Goal: Task Accomplishment & Management: Manage account settings

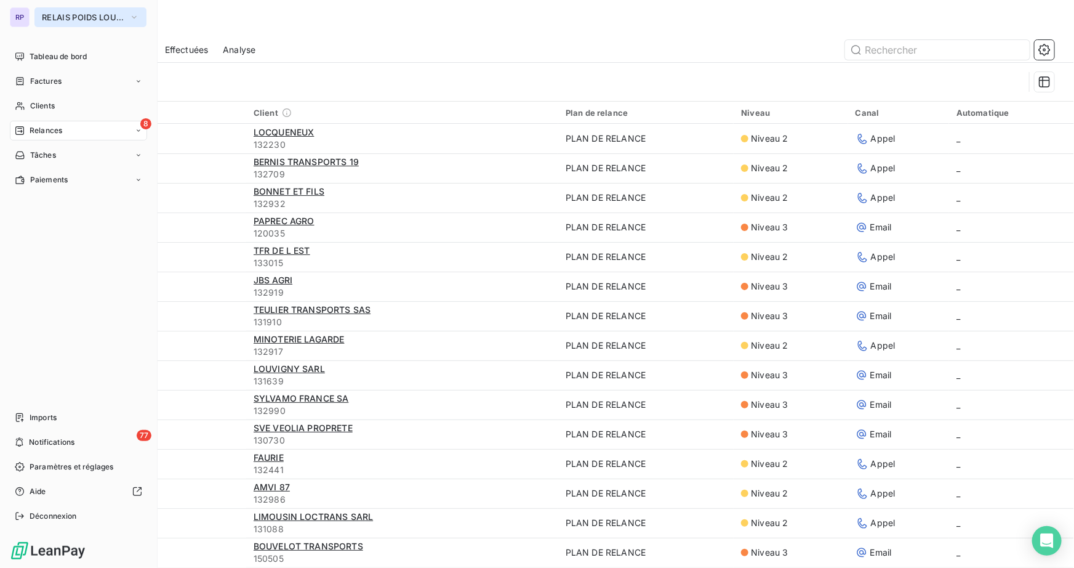
scroll to position [671, 0]
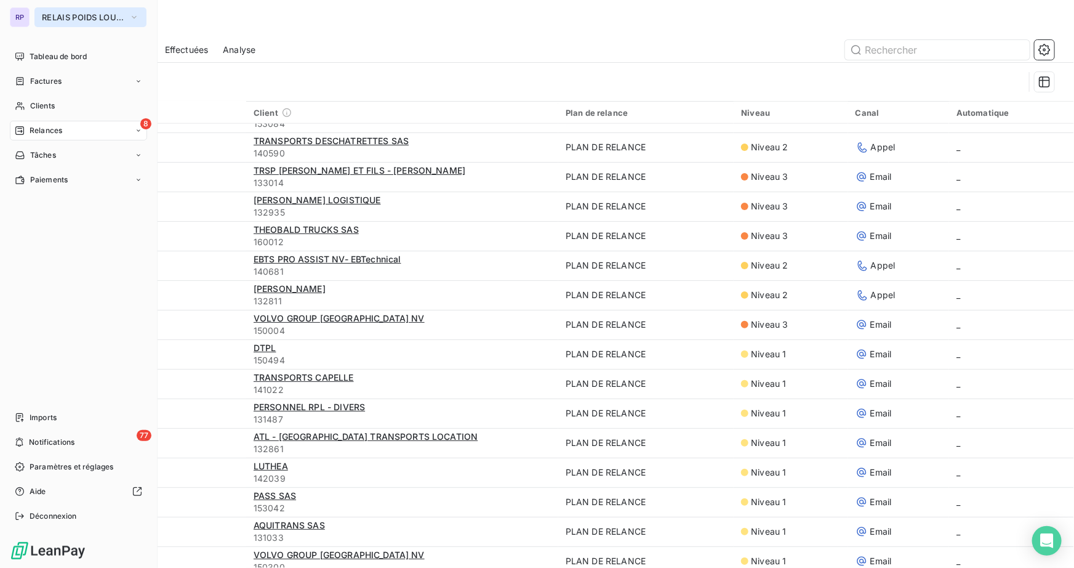
click at [57, 18] on span "RELAIS POIDS LOURDS LIMOUSIN" at bounding box center [83, 17] width 83 height 10
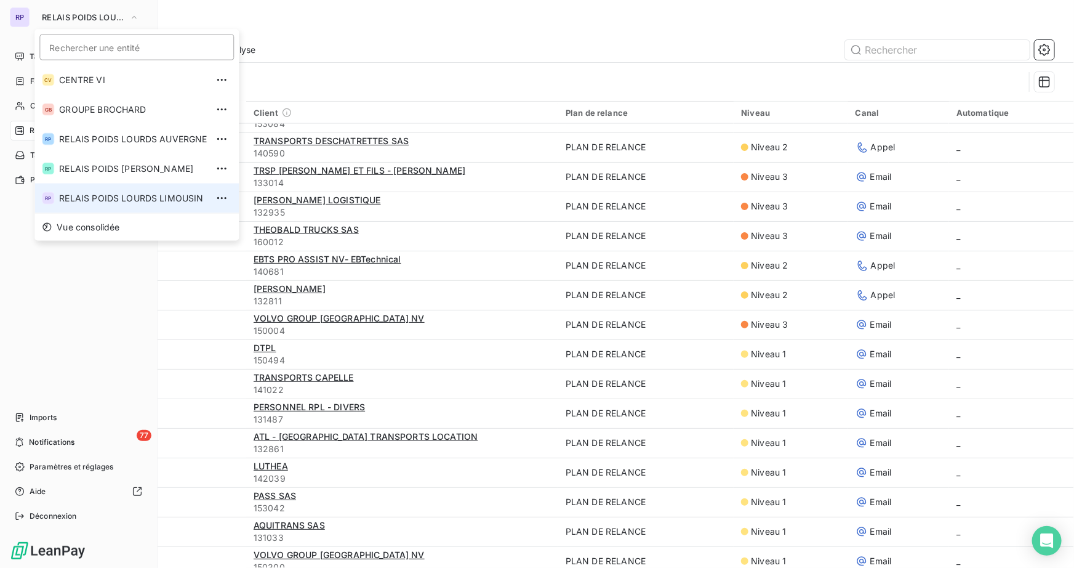
click at [111, 196] on span "RELAIS POIDS LOURDS LIMOUSIN" at bounding box center [133, 198] width 148 height 12
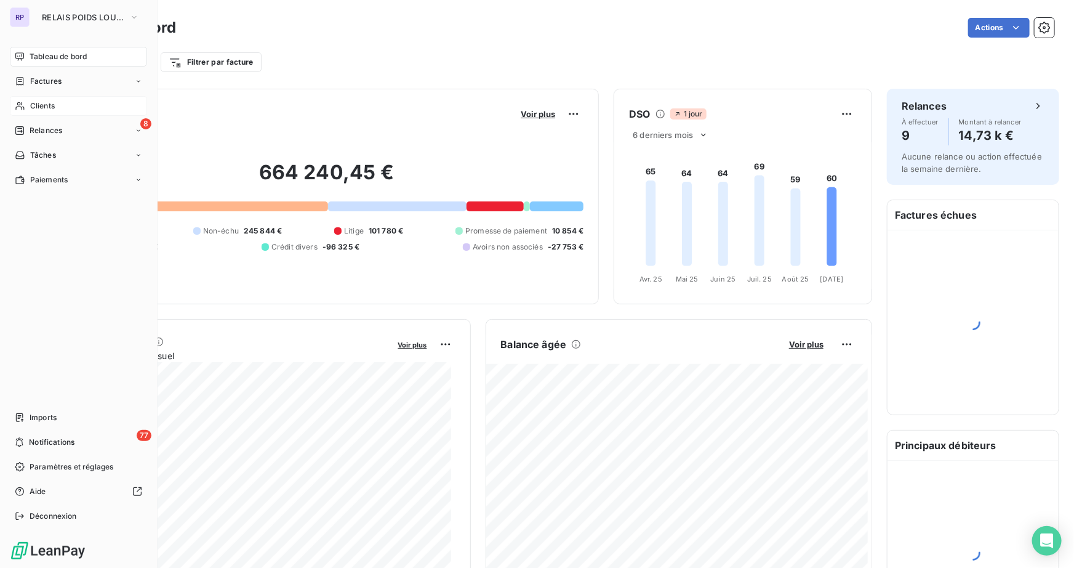
click at [51, 110] on span "Clients" at bounding box center [42, 105] width 25 height 11
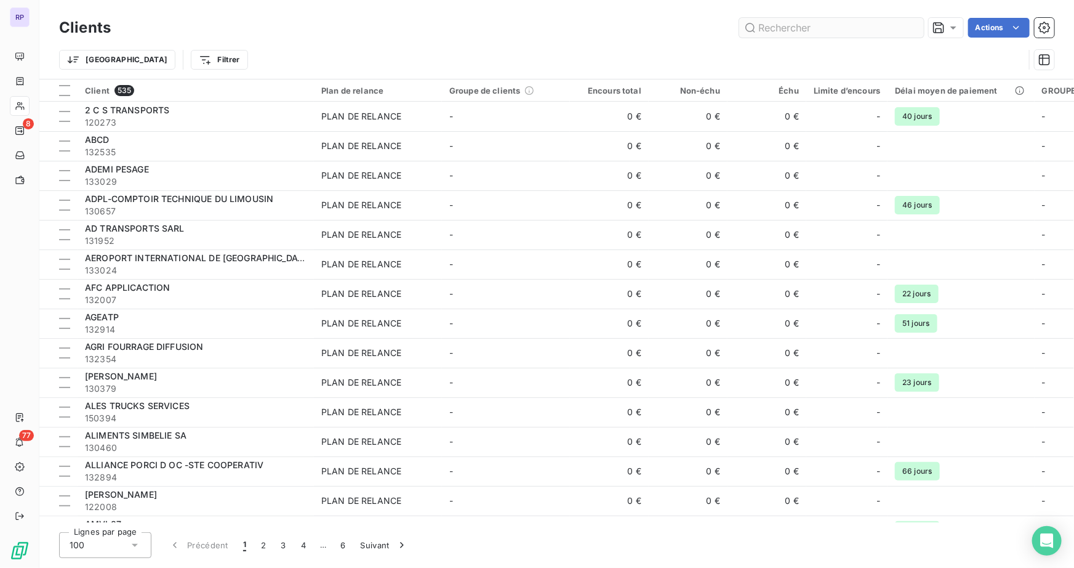
click at [789, 34] on input "text" at bounding box center [831, 28] width 185 height 20
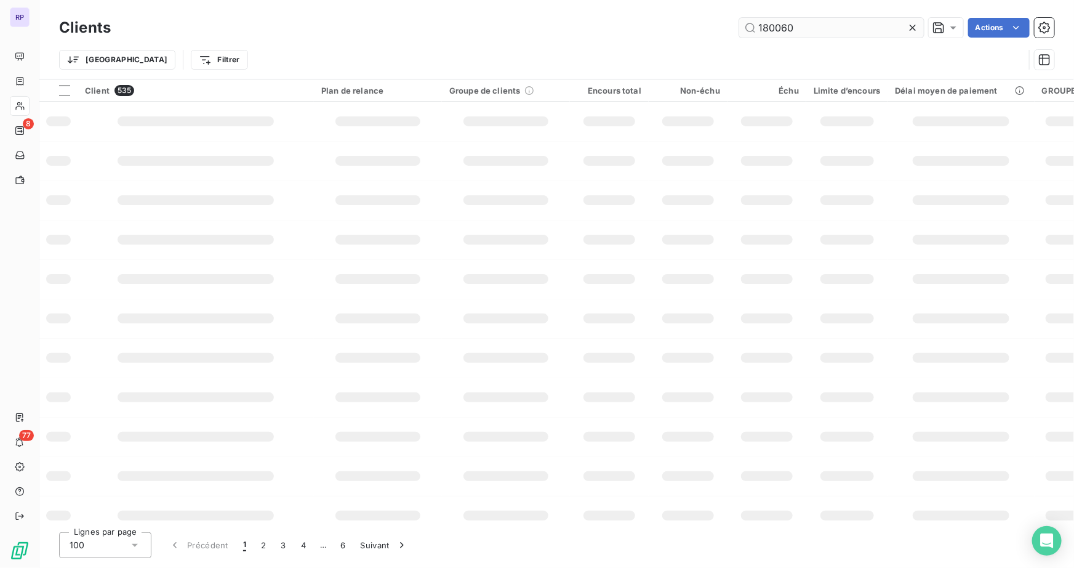
type input "180060"
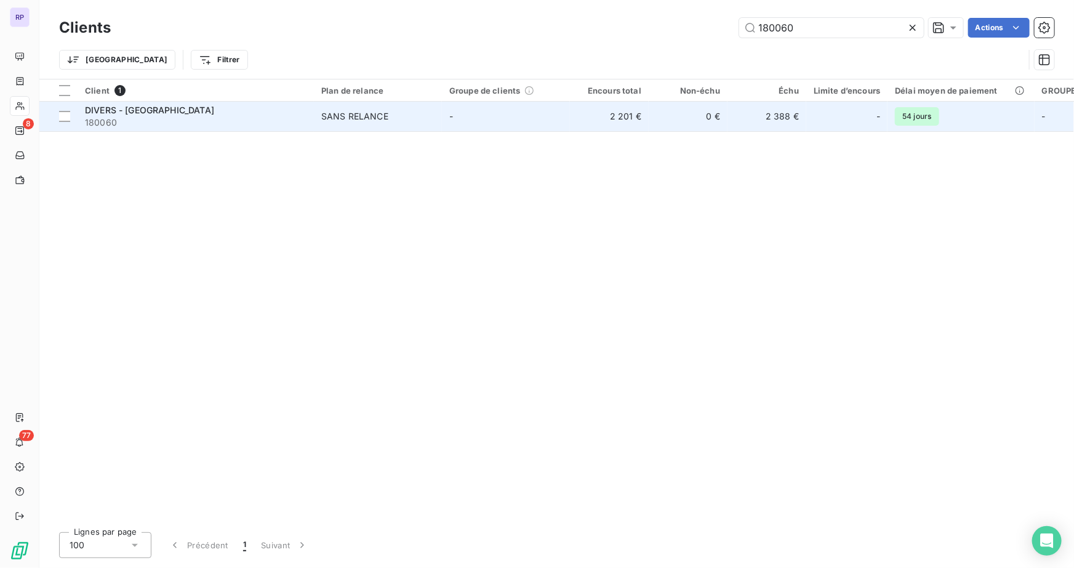
click at [152, 121] on span "180060" at bounding box center [196, 122] width 222 height 12
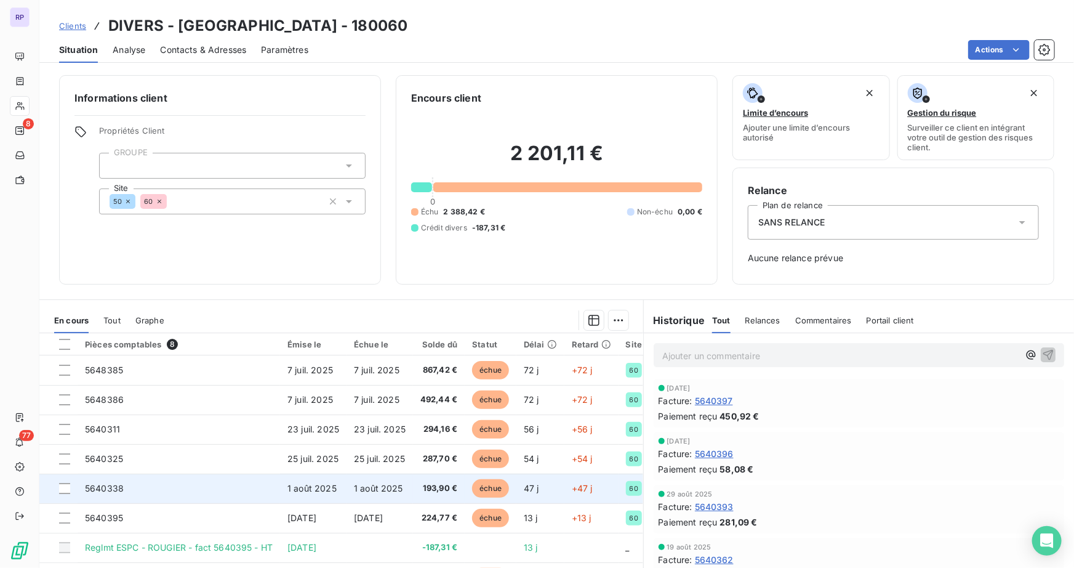
click at [100, 486] on span "5640338" at bounding box center [104, 488] width 39 height 10
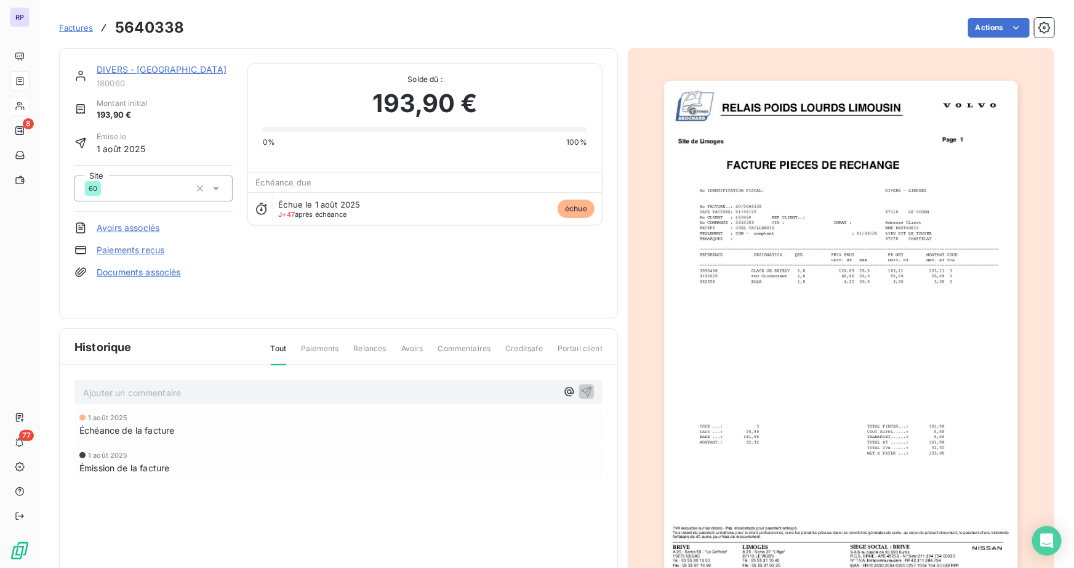
click at [179, 390] on p "Ajouter un commentaire ﻿" at bounding box center [320, 392] width 474 height 15
click at [151, 73] on link "DIVERS - [GEOGRAPHIC_DATA]" at bounding box center [162, 69] width 130 height 10
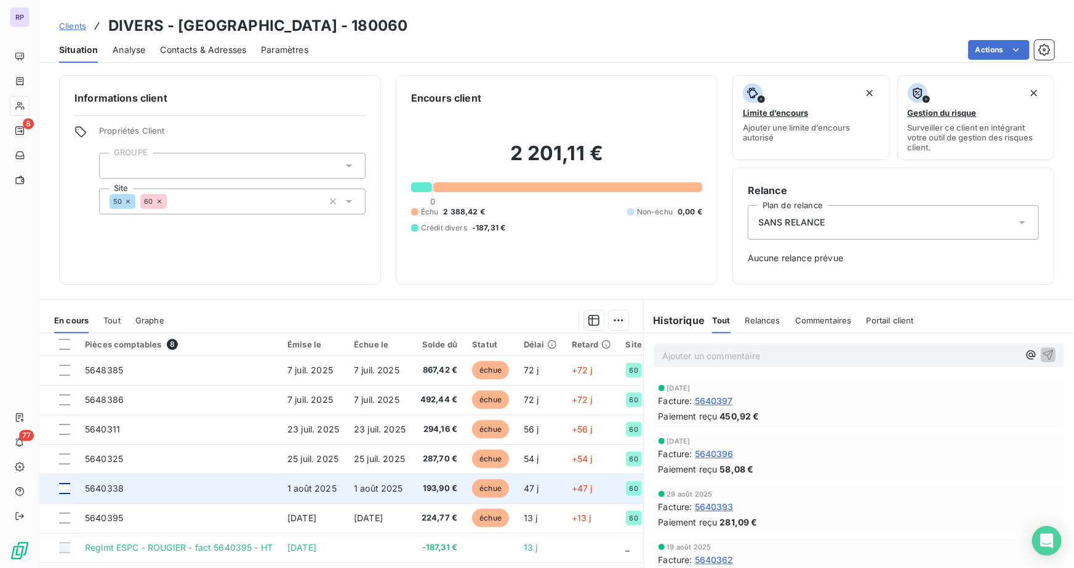
click at [60, 483] on div at bounding box center [64, 488] width 11 height 11
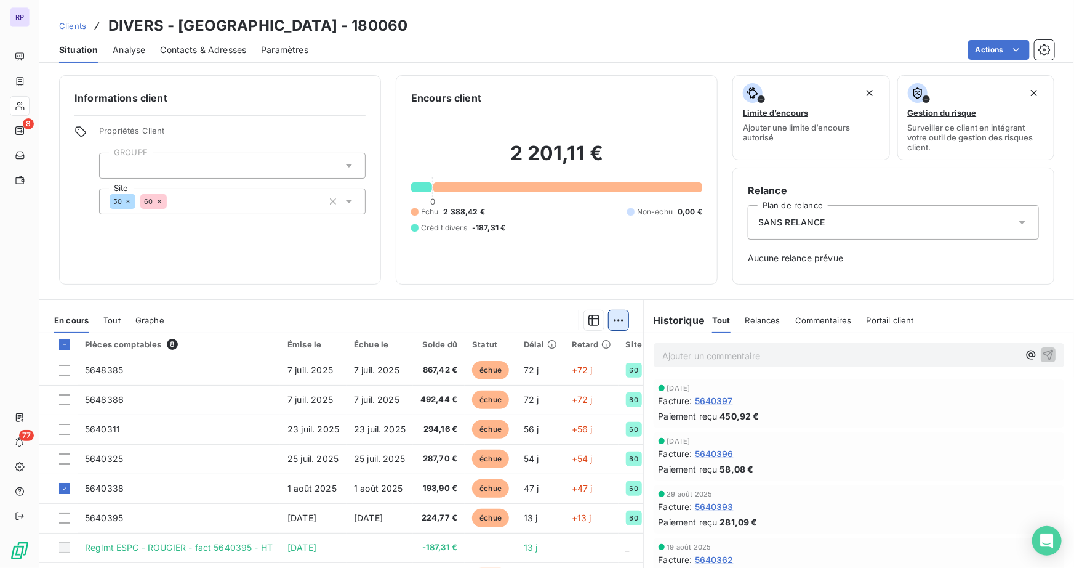
click at [612, 321] on html "RP 8 77 Clients DIVERS - LIMOGES - 180060 Situation Analyse Contacts & Adresses…" at bounding box center [537, 284] width 1074 height 568
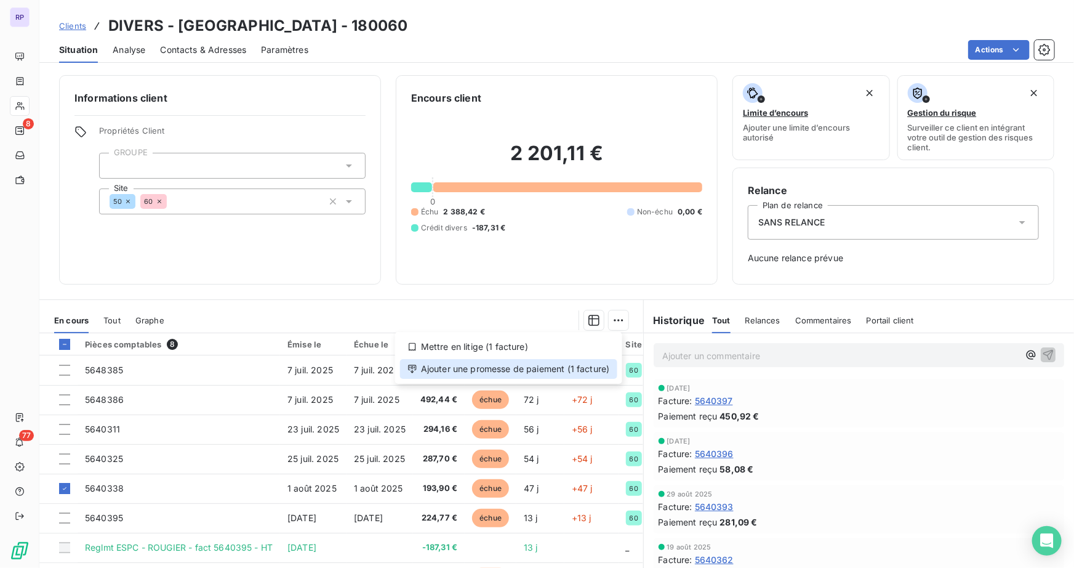
click at [498, 369] on div "Ajouter une promesse de paiement (1 facture)" at bounding box center [508, 369] width 217 height 20
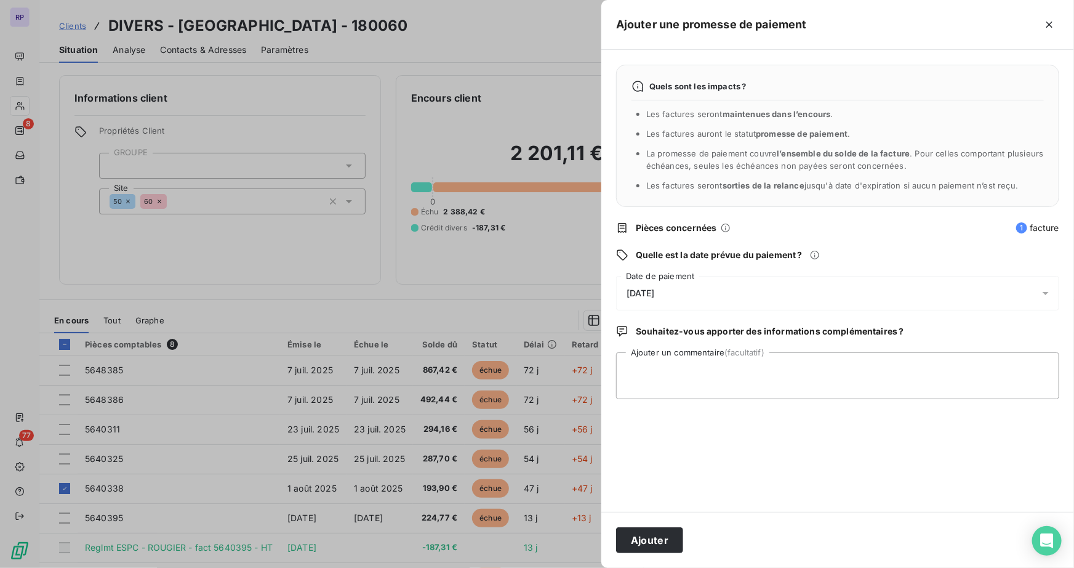
click at [655, 289] on span "[DATE]" at bounding box center [641, 293] width 28 height 10
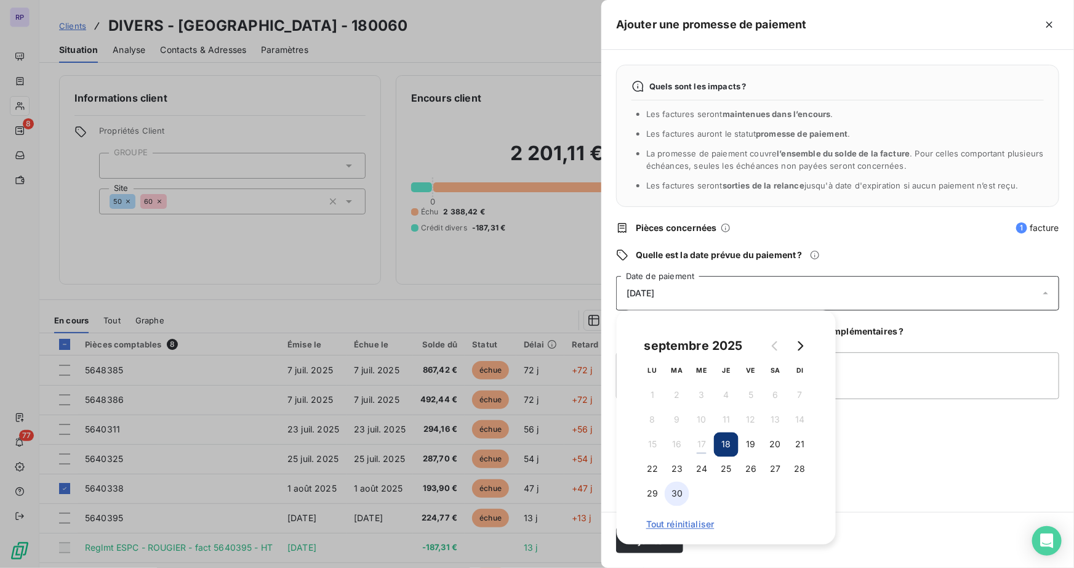
click at [682, 492] on button "30" at bounding box center [677, 494] width 25 height 25
click at [874, 363] on textarea "Ajouter un commentaire (facultatif)" at bounding box center [837, 375] width 443 height 47
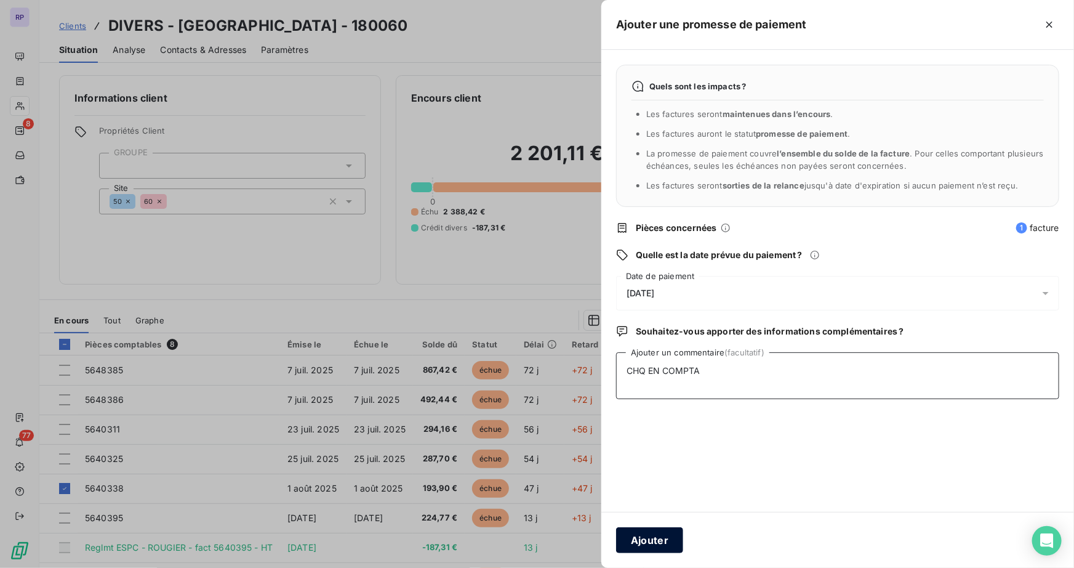
type textarea "CHQ EN COMPTA"
click at [643, 537] on button "Ajouter" at bounding box center [649, 540] width 67 height 26
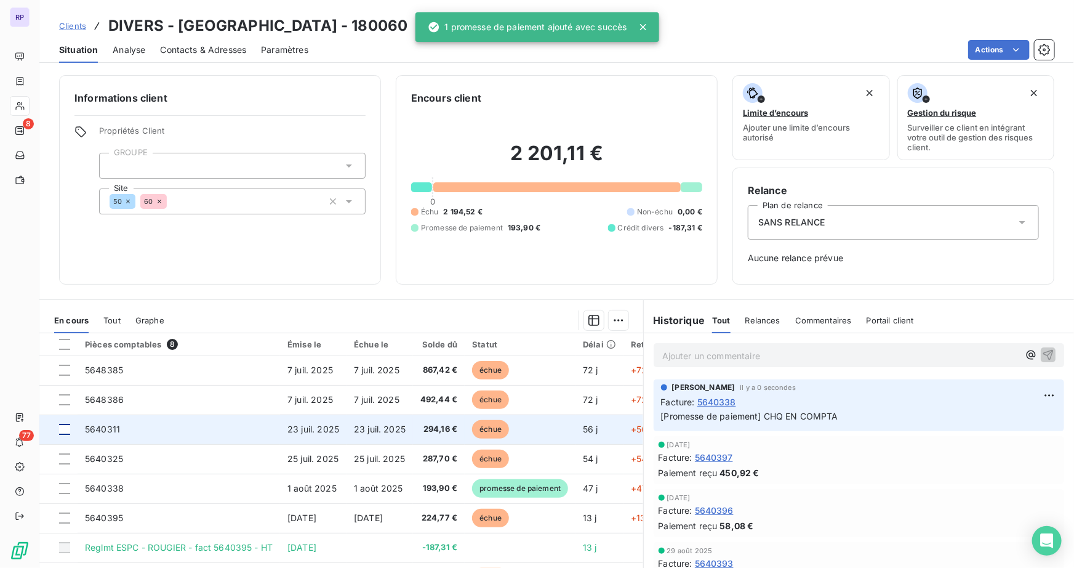
click at [66, 427] on div at bounding box center [64, 429] width 11 height 11
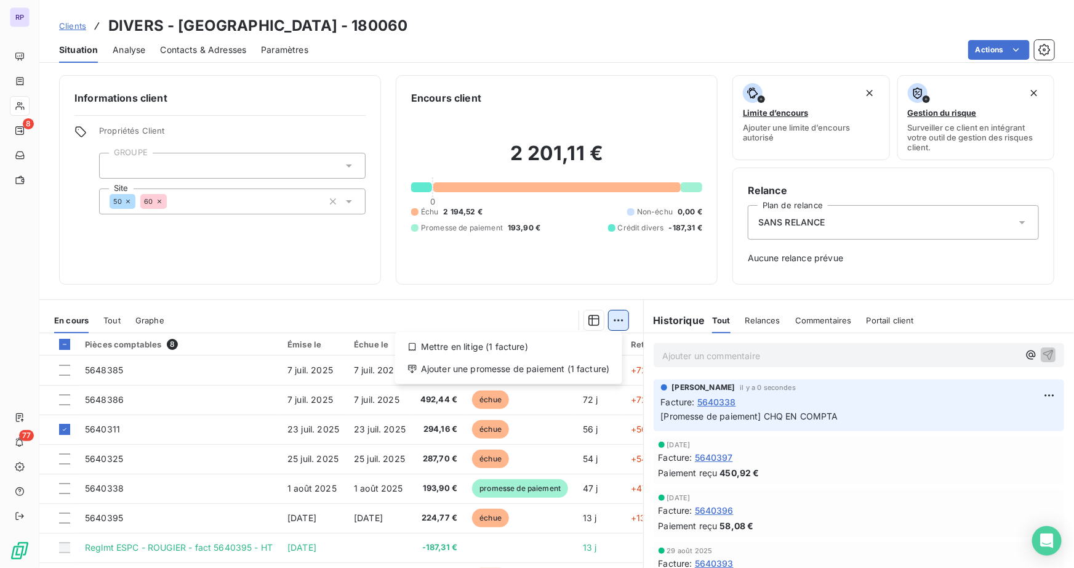
click at [619, 325] on html "RP 8 77 Clients DIVERS - LIMOGES - 180060 Situation Analyse Contacts & Adresses…" at bounding box center [537, 284] width 1074 height 568
click at [553, 375] on div "Ajouter une promesse de paiement (1 facture)" at bounding box center [508, 369] width 217 height 20
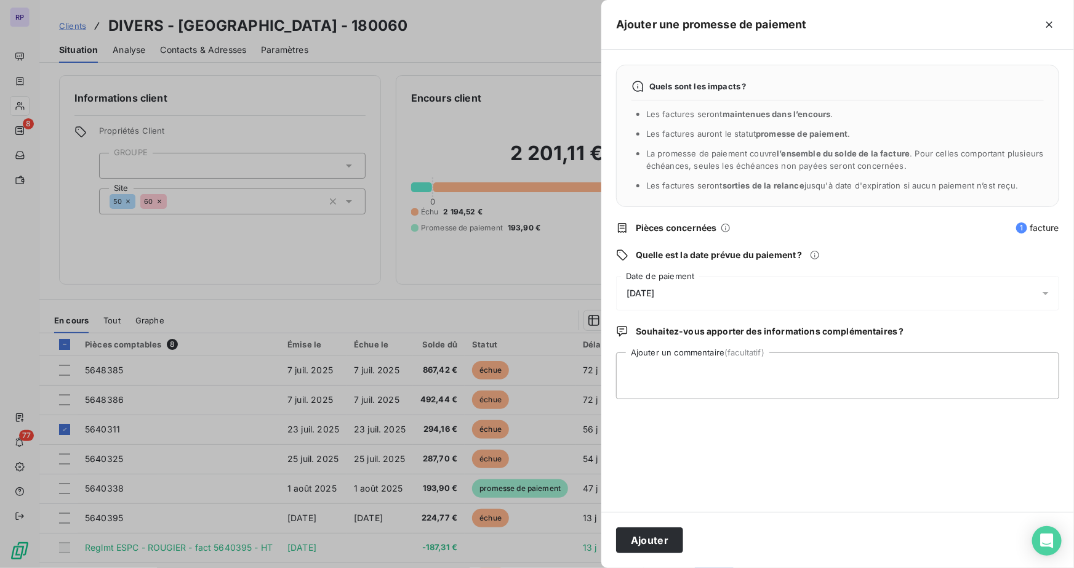
click at [672, 299] on div "[DATE]" at bounding box center [837, 293] width 443 height 34
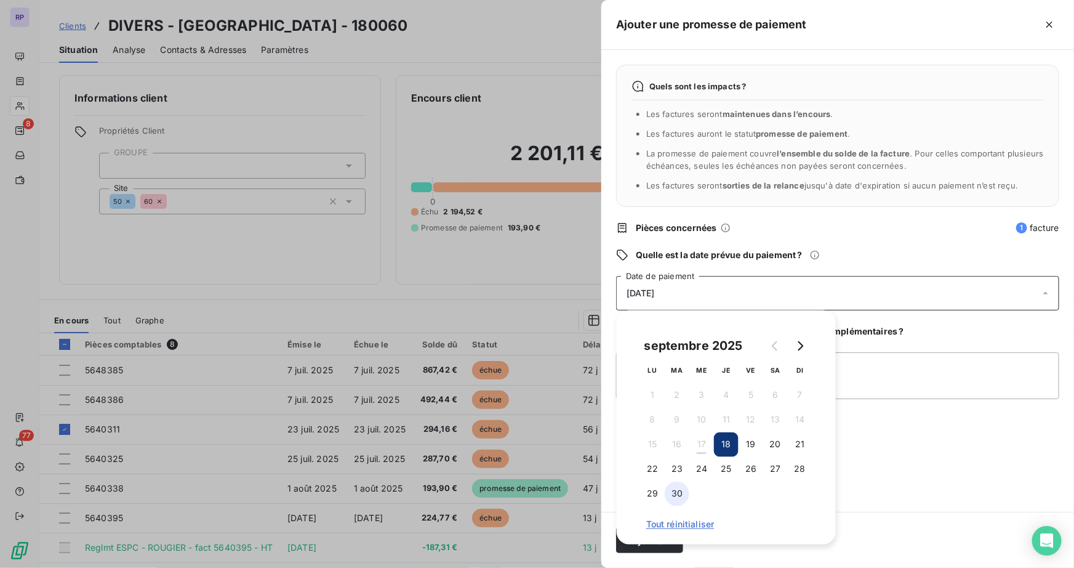
click at [679, 492] on button "30" at bounding box center [677, 494] width 25 height 25
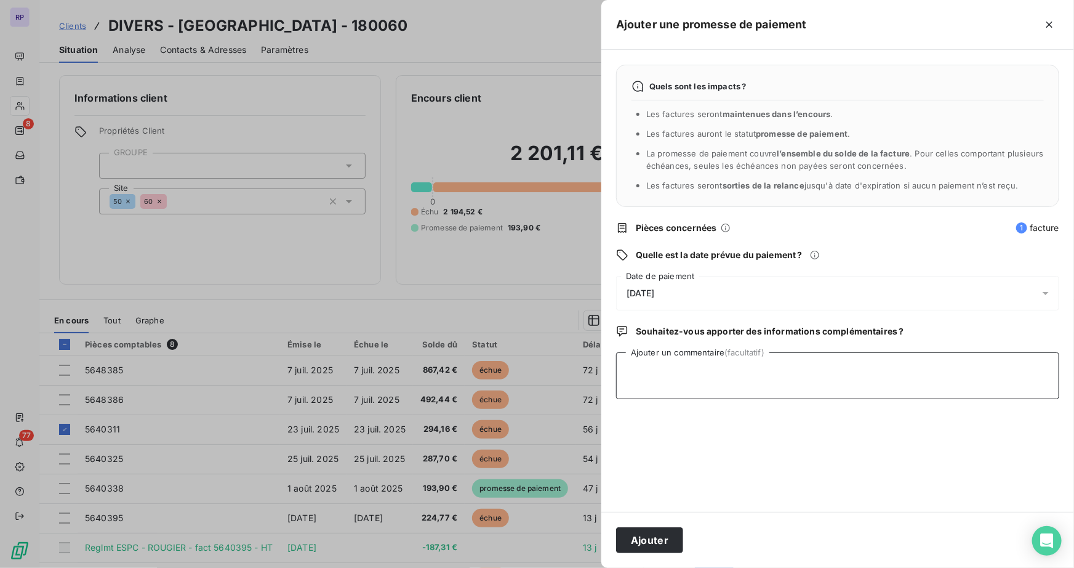
click at [925, 376] on textarea "Ajouter un commentaire (facultatif)" at bounding box center [837, 375] width 443 height 47
type textarea "CHQ EN COMPTA"
click at [658, 533] on button "Ajouter" at bounding box center [649, 540] width 67 height 26
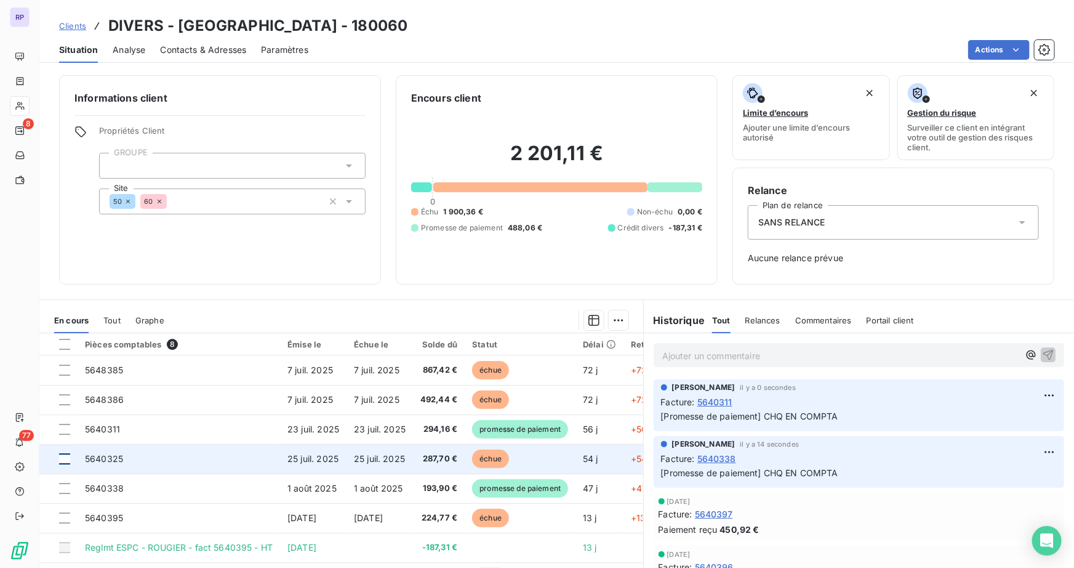
click at [65, 453] on div at bounding box center [64, 458] width 11 height 11
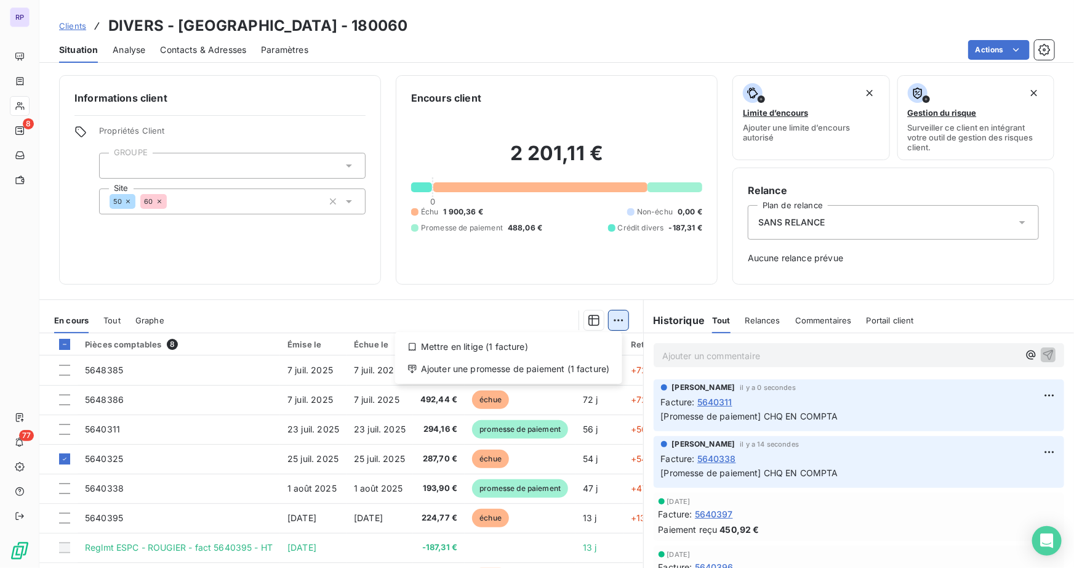
click at [616, 319] on html "RP 8 77 Clients DIVERS - LIMOGES - 180060 Situation Analyse Contacts & Adresses…" at bounding box center [537, 284] width 1074 height 568
click at [554, 371] on div "Ajouter une promesse de paiement (1 facture)" at bounding box center [508, 369] width 217 height 20
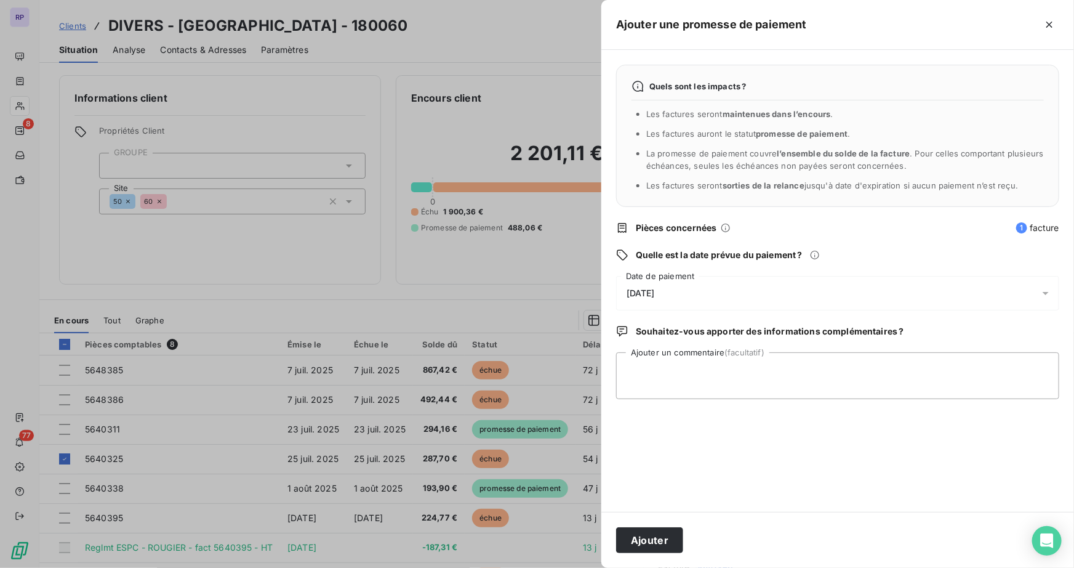
click at [683, 296] on div "[DATE]" at bounding box center [837, 293] width 443 height 34
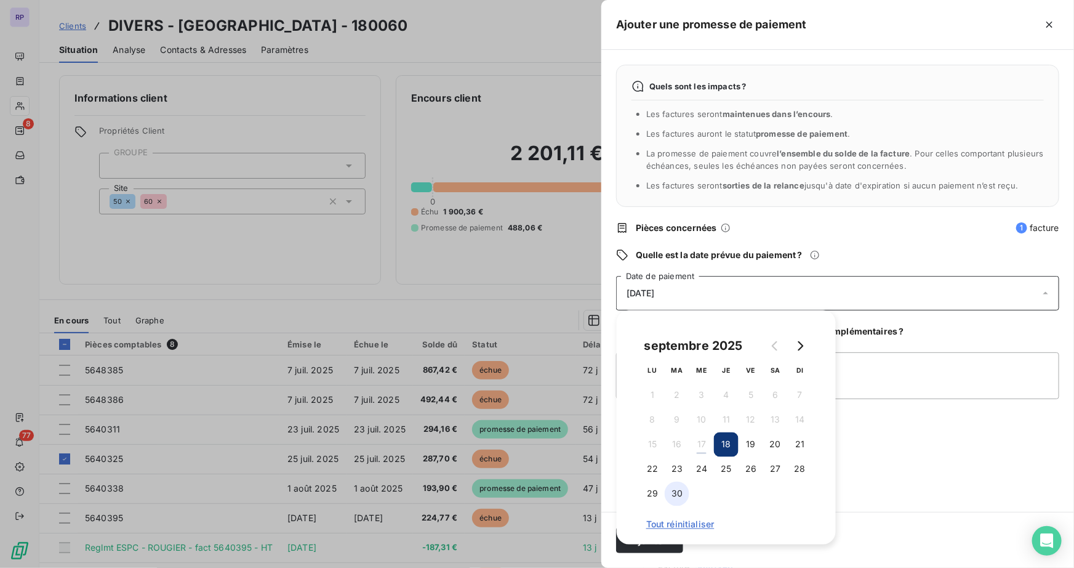
click at [673, 496] on button "30" at bounding box center [677, 494] width 25 height 25
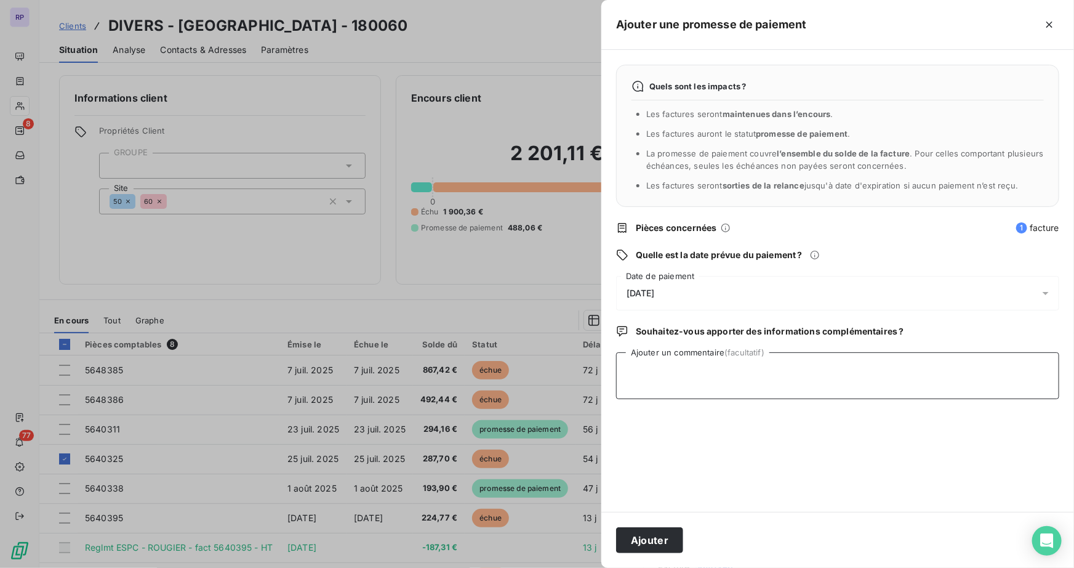
click at [887, 370] on textarea "Ajouter un commentaire (facultatif)" at bounding box center [837, 375] width 443 height 47
type textarea "CHQ EN COMPTA"
click at [649, 539] on button "Ajouter" at bounding box center [649, 540] width 67 height 26
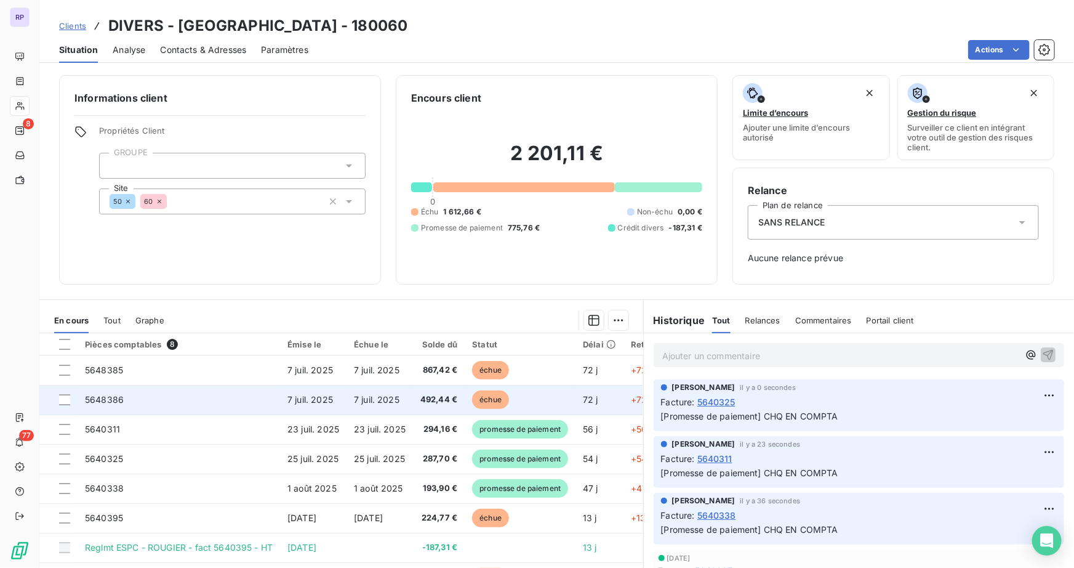
scroll to position [25, 0]
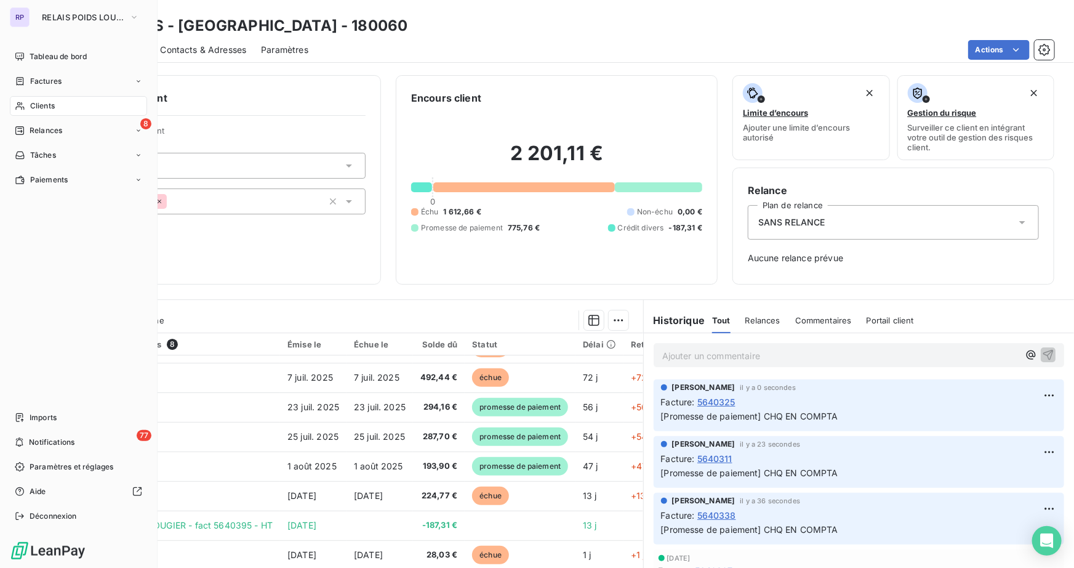
click at [58, 107] on div "Clients" at bounding box center [78, 106] width 137 height 20
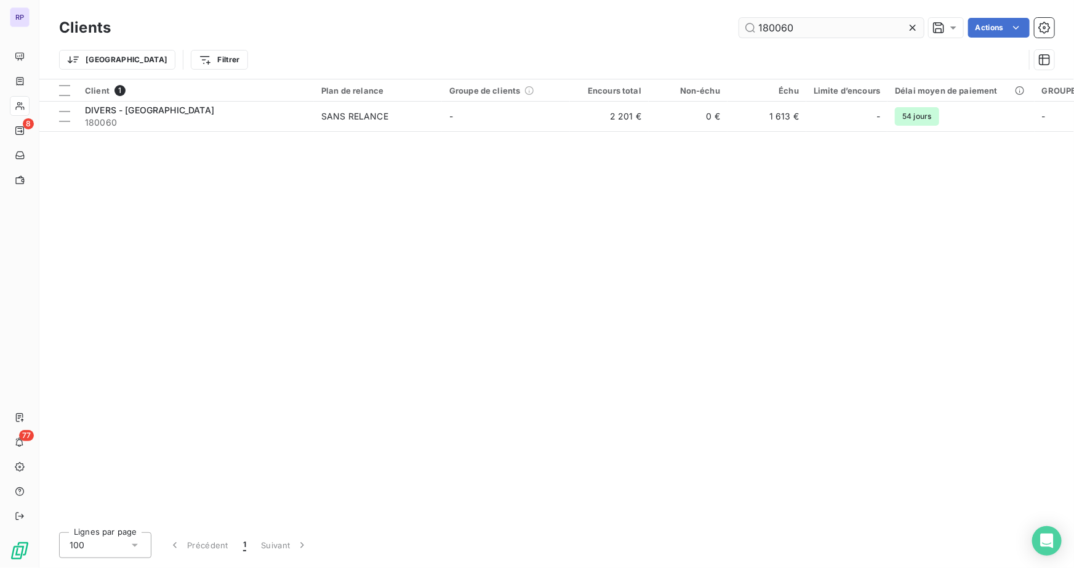
click at [805, 33] on input "180060" at bounding box center [831, 28] width 185 height 20
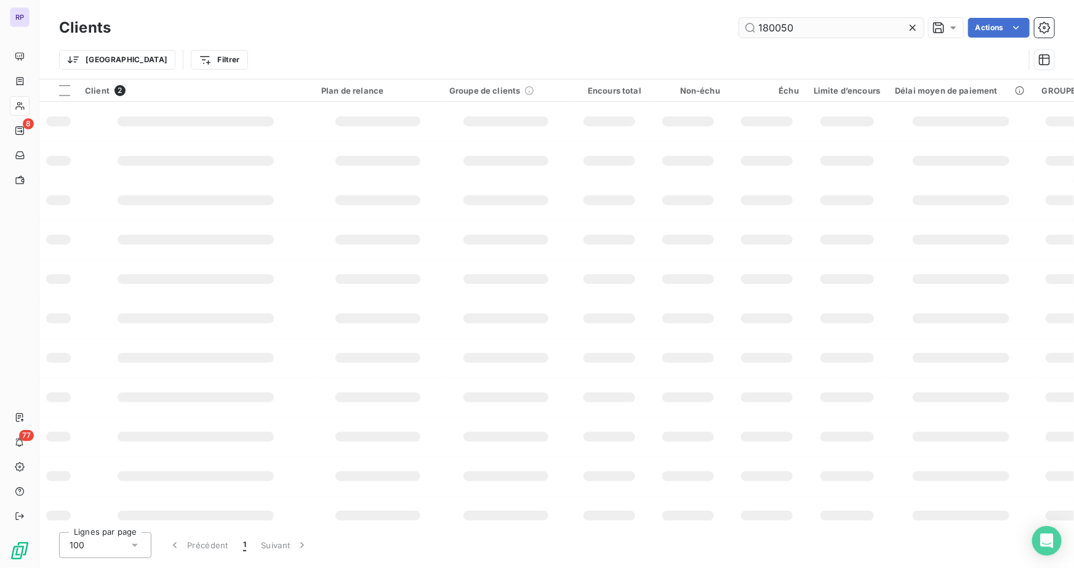
type input "180050"
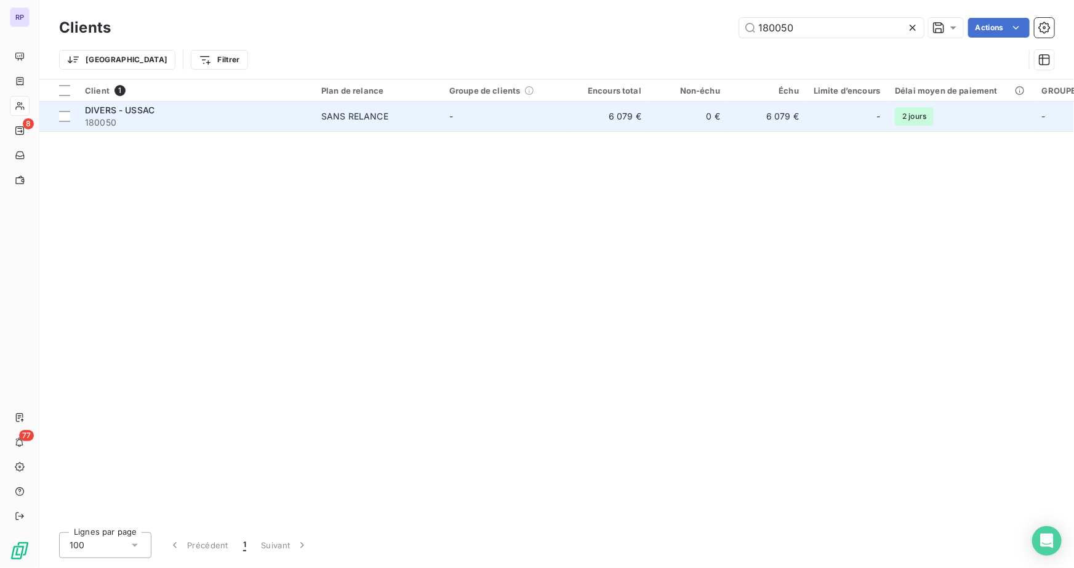
click at [241, 110] on div "DIVERS - USSAC" at bounding box center [196, 110] width 222 height 12
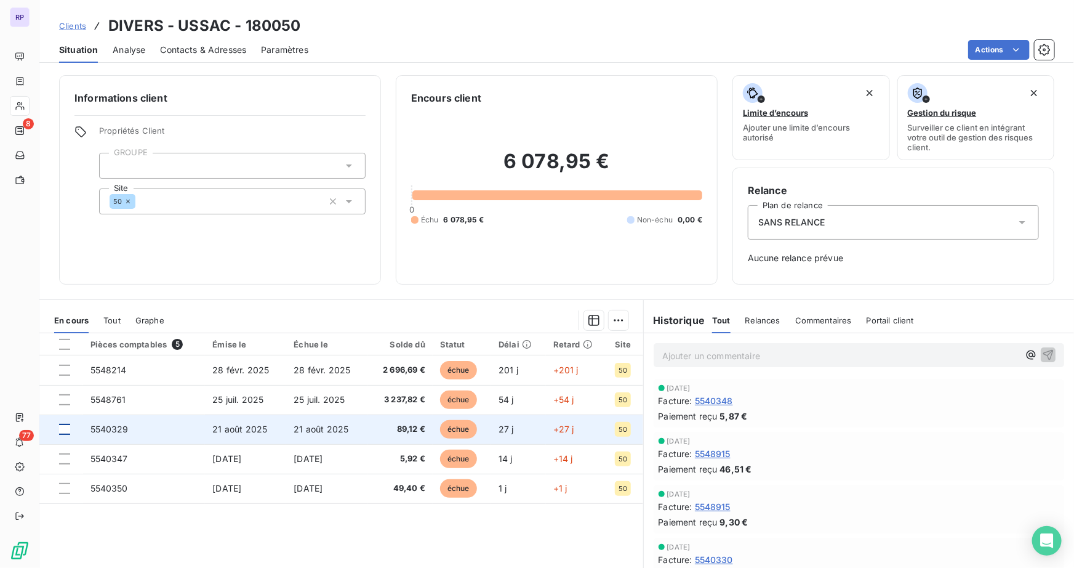
click at [62, 425] on div at bounding box center [64, 429] width 11 height 11
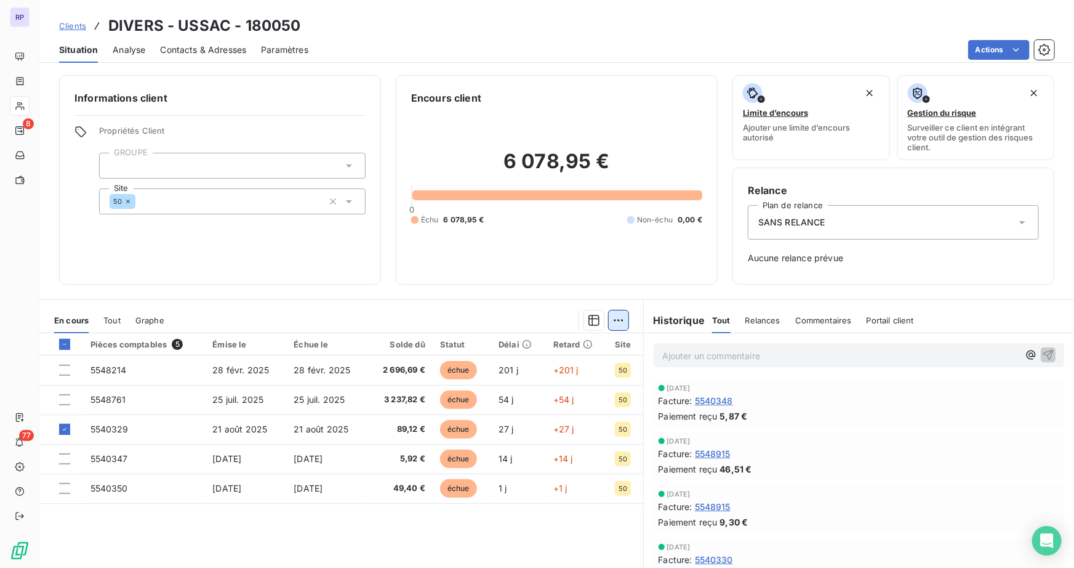
click at [619, 323] on html "RP 8 77 Clients DIVERS - USSAC - 180050 Situation Analyse Contacts & Adresses P…" at bounding box center [537, 284] width 1074 height 568
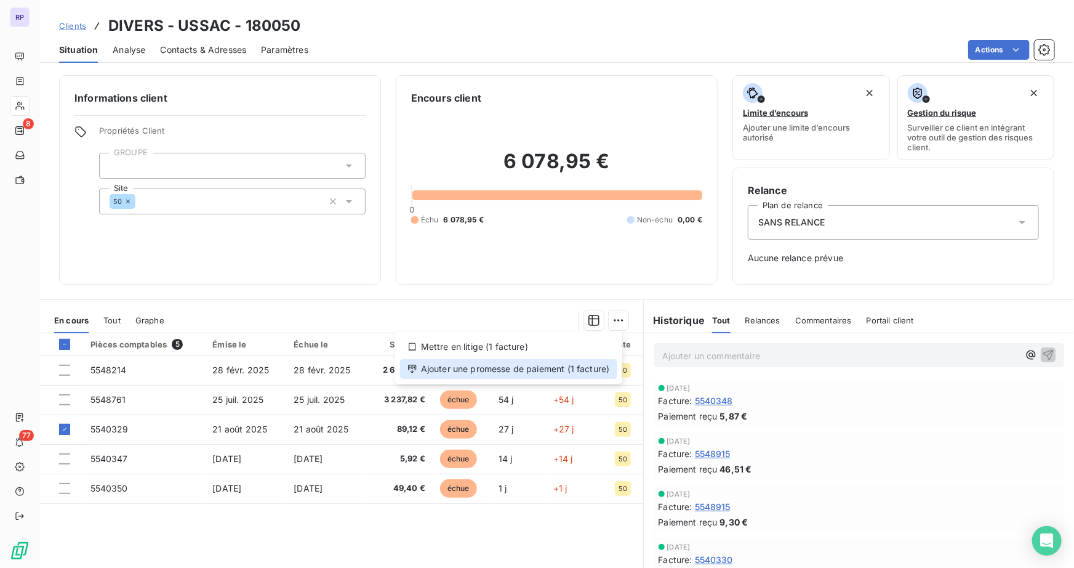
click at [445, 370] on div "Ajouter une promesse de paiement (1 facture)" at bounding box center [508, 369] width 217 height 20
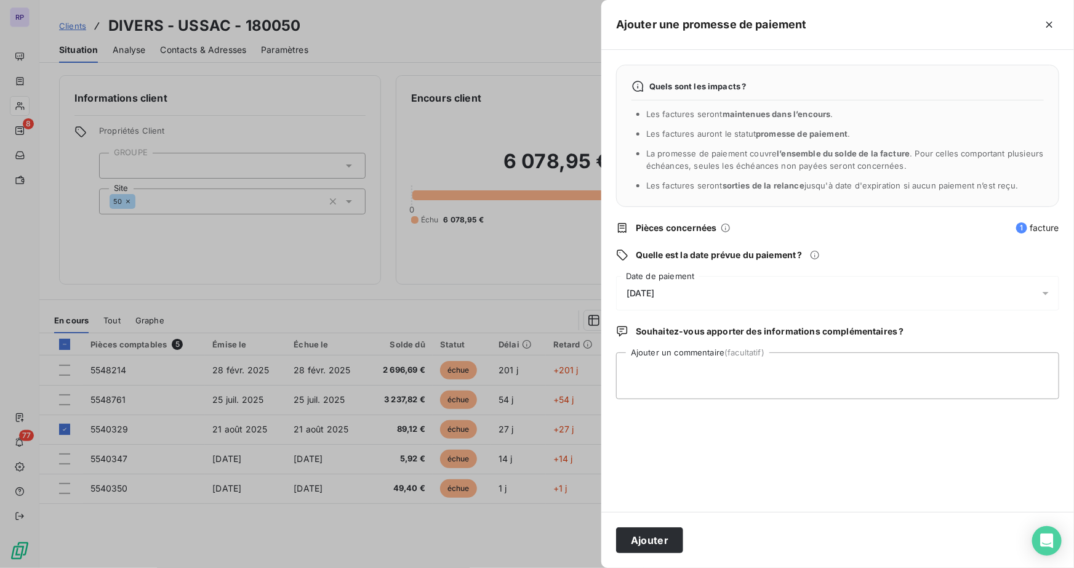
click at [655, 288] on span "[DATE]" at bounding box center [641, 293] width 28 height 10
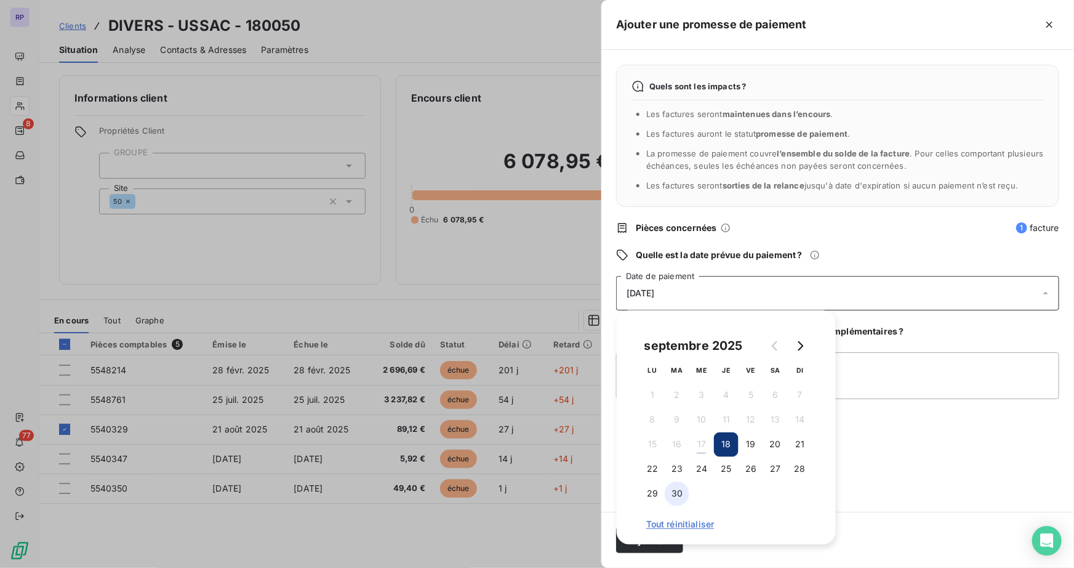
click at [677, 486] on button "30" at bounding box center [677, 494] width 25 height 25
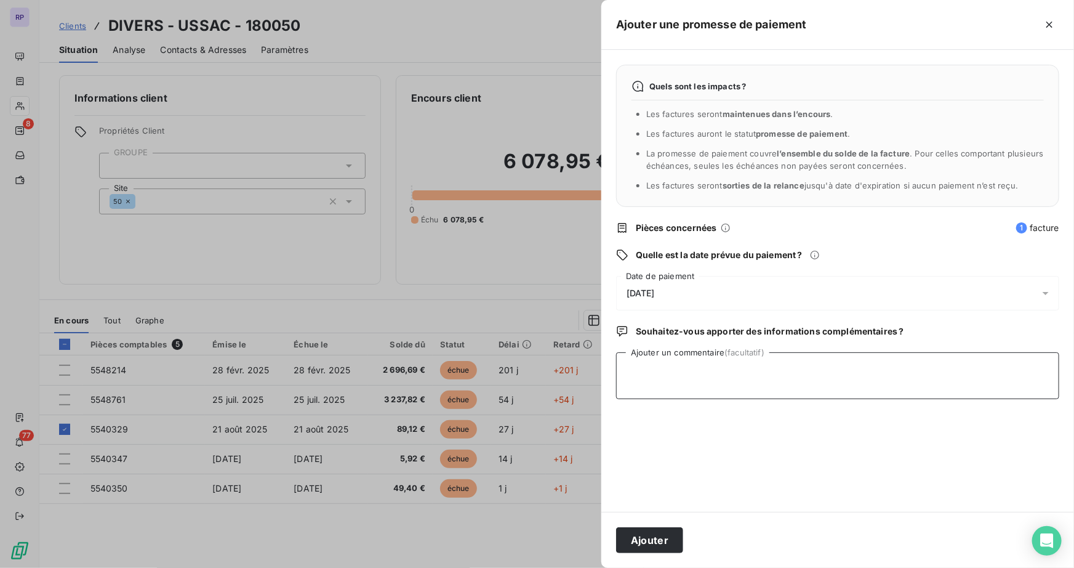
click at [875, 368] on textarea "Ajouter un commentaire (facultatif)" at bounding box center [837, 375] width 443 height 47
type textarea "CHQ EN COMPTA"
click at [645, 549] on button "Ajouter" at bounding box center [649, 540] width 67 height 26
